Goal: Task Accomplishment & Management: Manage account settings

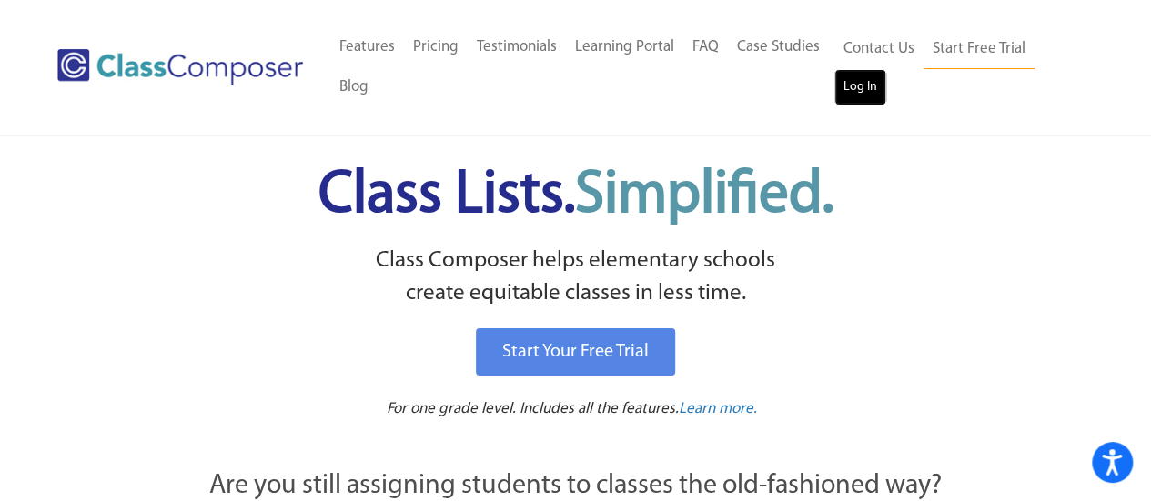
click at [858, 92] on link "Log In" at bounding box center [860, 87] width 52 height 36
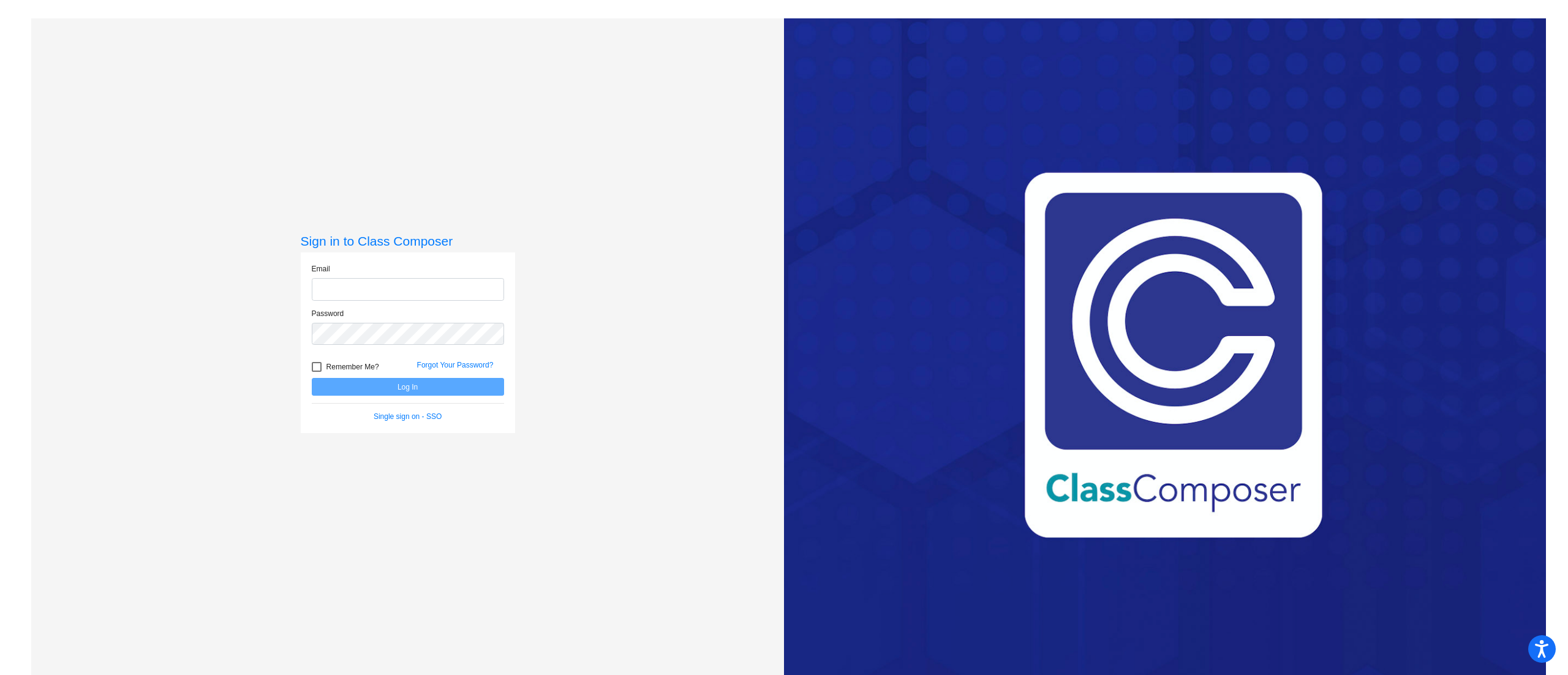
type input "michael.toft@trusd.net"
click at [439, 384] on button "Log In" at bounding box center [408, 387] width 193 height 18
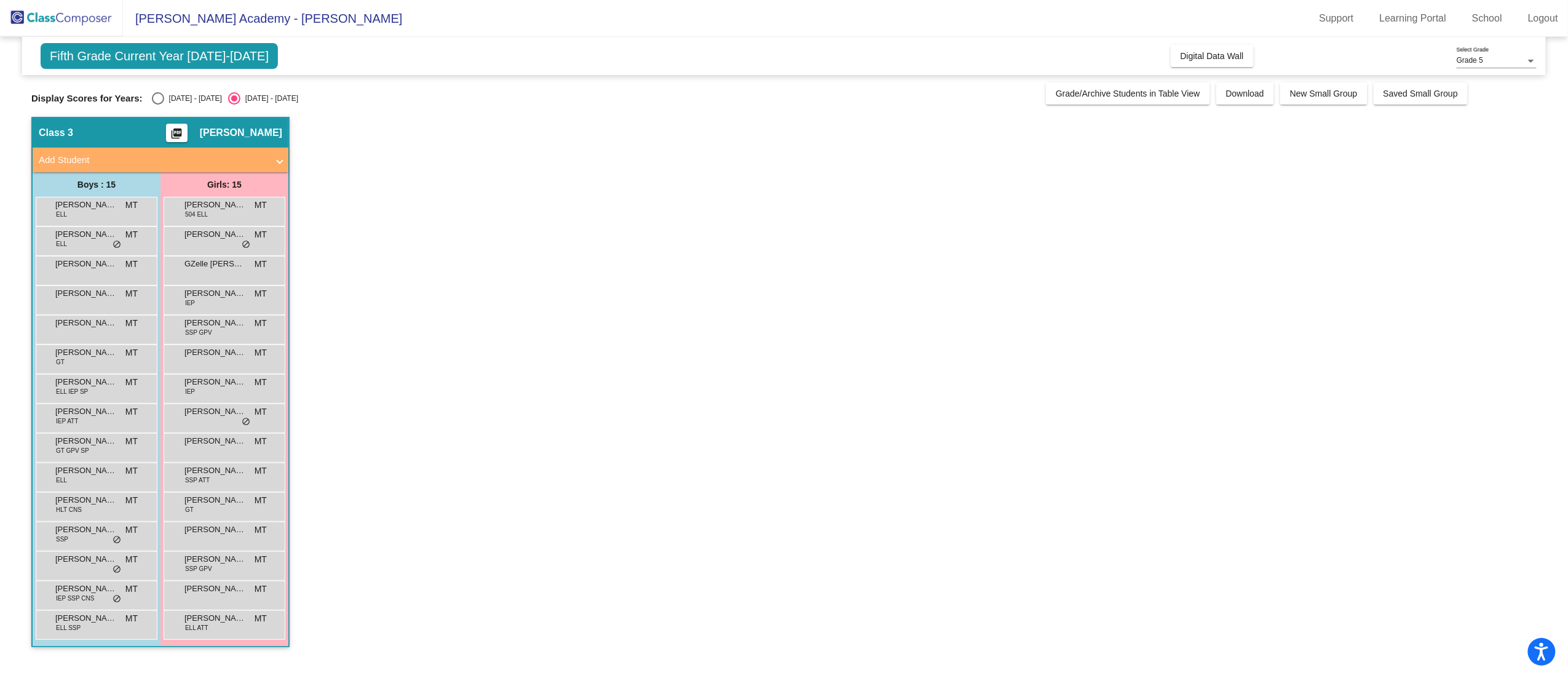
click at [165, 95] on div "2024 - 2025" at bounding box center [193, 98] width 57 height 11
click at [158, 105] on input "2024 - 2025" at bounding box center [158, 105] width 1 height 1
radio input "true"
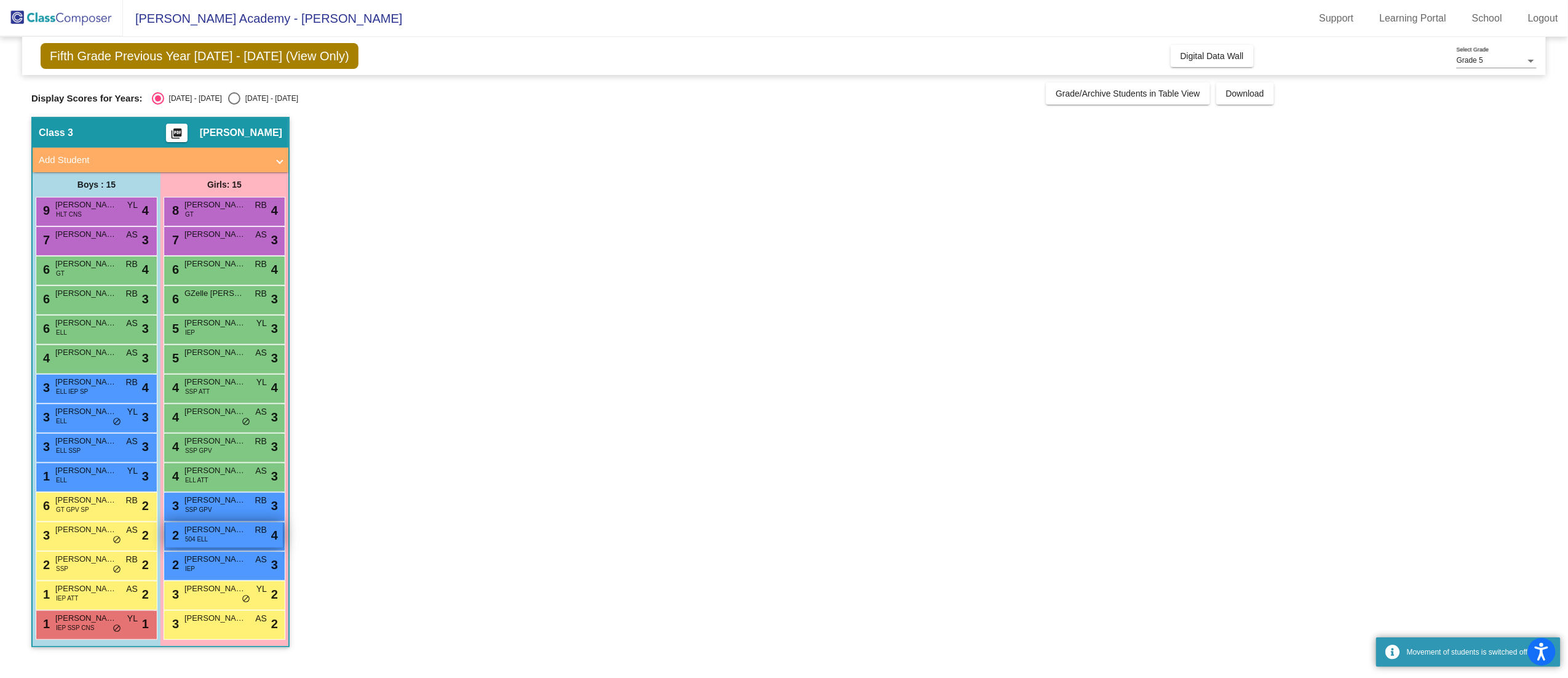
click at [225, 530] on span "Abeeha Yasir" at bounding box center [215, 530] width 62 height 12
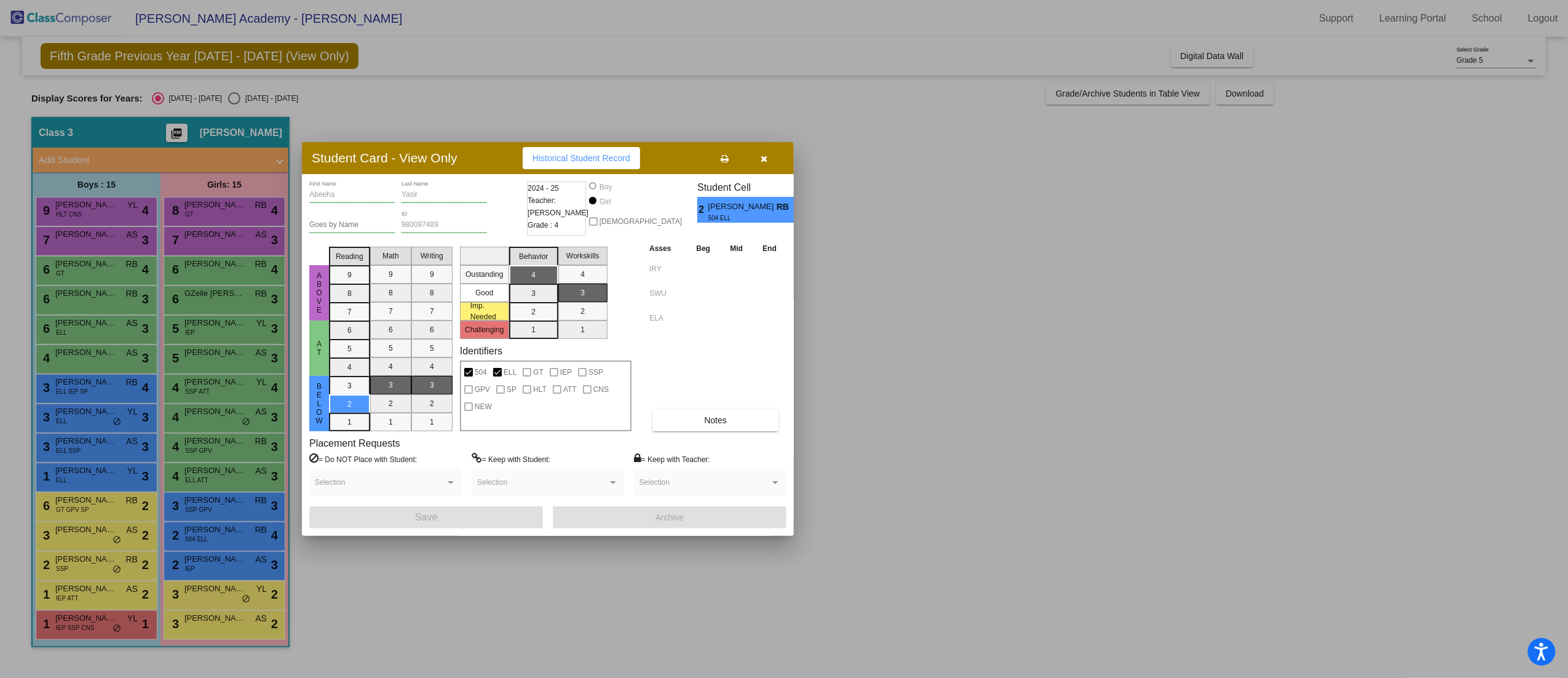
click at [773, 157] on button "button" at bounding box center [764, 158] width 39 height 22
